Goal: Task Accomplishment & Management: Use online tool/utility

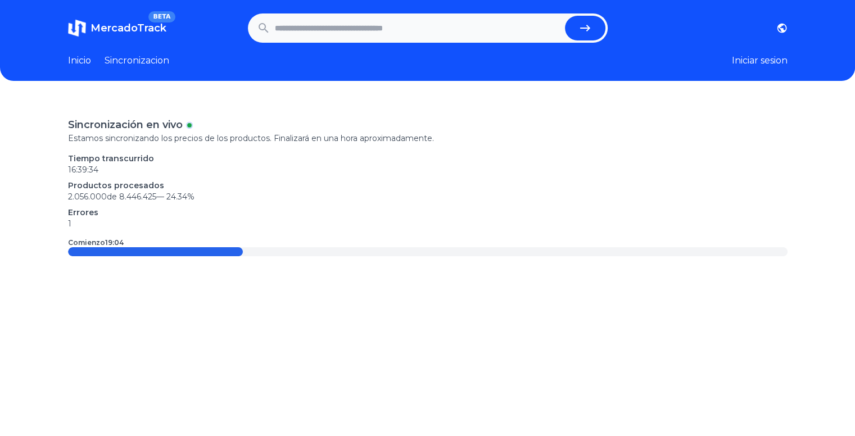
click at [137, 247] on div at bounding box center [155, 251] width 175 height 9
click at [130, 218] on p "1" at bounding box center [428, 223] width 720 height 11
